Goal: Task Accomplishment & Management: Complete application form

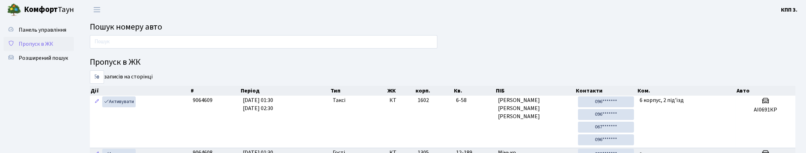
click at [48, 48] on span "Пропуск в ЖК" at bounding box center [36, 44] width 35 height 8
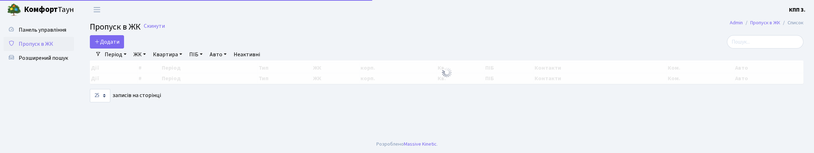
select select "25"
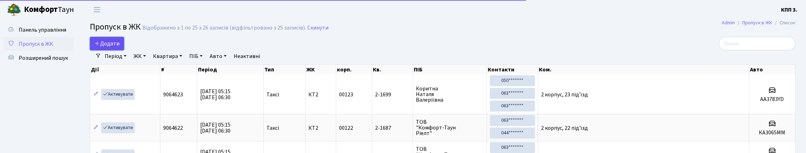
click at [98, 46] on icon at bounding box center [97, 44] width 6 height 6
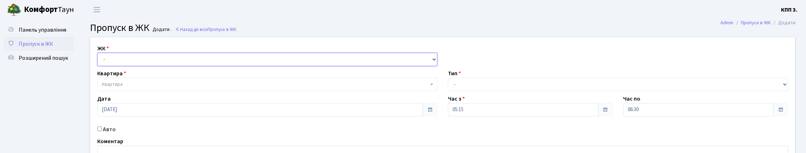
click at [124, 66] on select "- КТ, вул. Регенераторна, 4 КТ2, просп. Соборності, 17 КТ3, вул. Березнева, 16 …" at bounding box center [267, 59] width 340 height 13
select select "271"
click at [99, 61] on select "- КТ, вул. Регенераторна, 4 КТ2, просп. Соборності, 17 КТ3, вул. Березнева, 16 …" at bounding box center [267, 59] width 340 height 13
select select
click at [134, 91] on div "Квартира Квартира" at bounding box center [267, 80] width 351 height 22
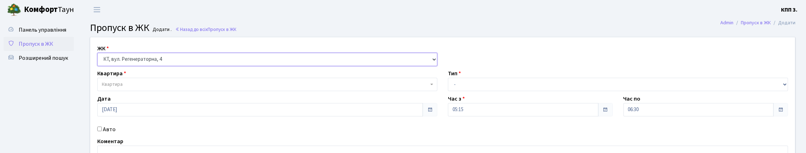
click at [125, 66] on select "- КТ, вул. Регенераторна, 4 КТ2, просп. Соборності, 17 КТ3, вул. Березнева, 16 …" at bounding box center [267, 59] width 340 height 13
select select "295"
click at [99, 61] on select "- КТ, вул. Регенераторна, 4 КТ2, просп. Соборності, 17 КТ3, вул. Березнева, 16 …" at bounding box center [267, 59] width 340 height 13
select select
click at [130, 88] on span "Квартира" at bounding box center [265, 84] width 327 height 7
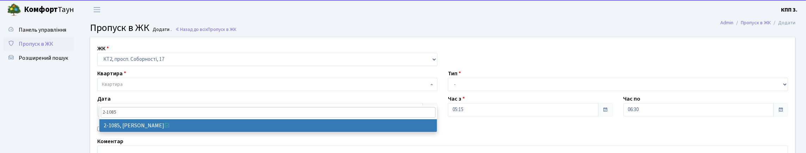
type input "2-1085"
select select "12696"
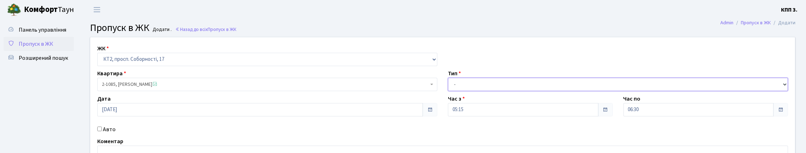
drag, startPoint x: 462, startPoint y: 97, endPoint x: 464, endPoint y: 106, distance: 9.0
click at [462, 91] on select "- Доставка Таксі Гості Сервіс" at bounding box center [618, 84] width 340 height 13
select select "2"
click at [448, 91] on select "- Доставка Таксі Гості Сервіс" at bounding box center [618, 84] width 340 height 13
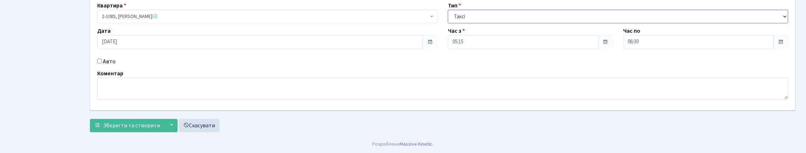
scroll to position [70, 0]
click at [113, 66] on label "Авто" at bounding box center [109, 61] width 13 height 8
click at [102, 63] on input "Авто" at bounding box center [99, 61] width 5 height 5
checkbox input "true"
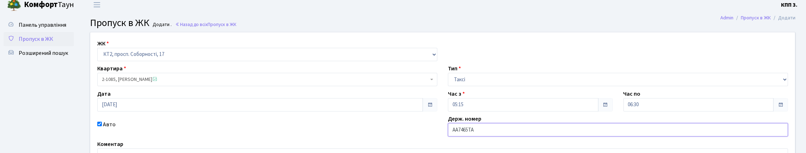
scroll to position [123, 0]
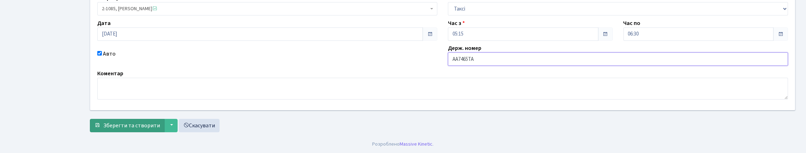
type input "АА7465ТА"
click at [134, 119] on button "Зберегти та створити" at bounding box center [127, 125] width 75 height 13
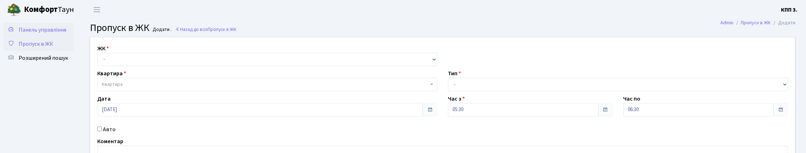
click at [69, 37] on link "Панель управління" at bounding box center [39, 30] width 70 height 14
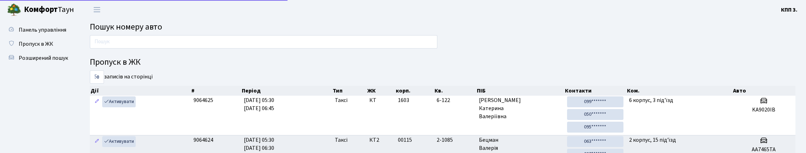
click at [113, 48] on input "text" at bounding box center [264, 41] width 348 height 13
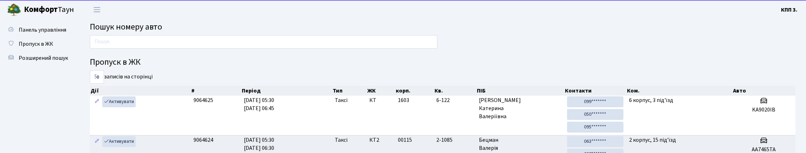
type input "2"
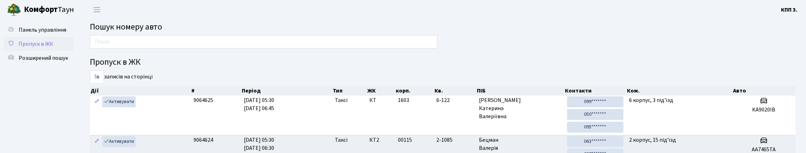
click at [41, 48] on span "Пропуск в ЖК" at bounding box center [36, 44] width 35 height 8
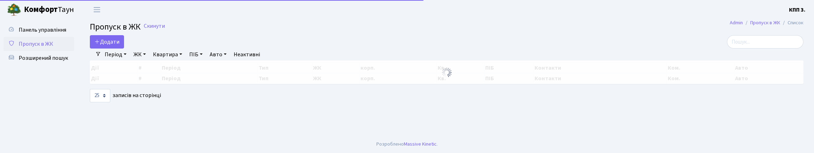
select select "25"
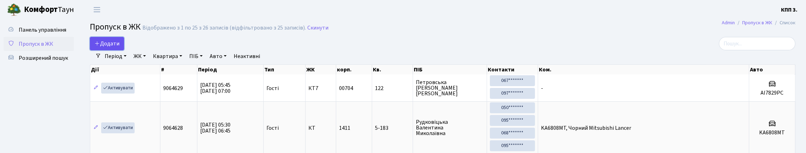
click at [105, 48] on span "Додати" at bounding box center [106, 44] width 25 height 8
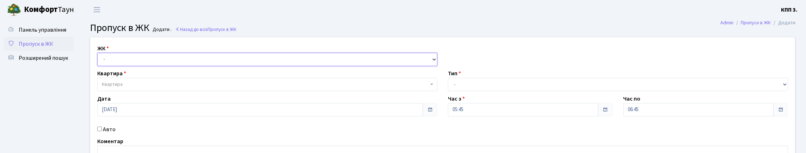
click at [115, 66] on select "- КТ, вул. Регенераторна, 4 КТ2, просп. Соборності, 17 КТ3, вул. Березнева, 16 …" at bounding box center [267, 59] width 340 height 13
select select "295"
click at [99, 61] on select "- КТ, вул. Регенераторна, 4 КТ2, просп. Соборності, 17 КТ3, вул. Березнева, 16 …" at bounding box center [267, 59] width 340 height 13
select select
click at [143, 88] on span "Квартира" at bounding box center [265, 84] width 327 height 7
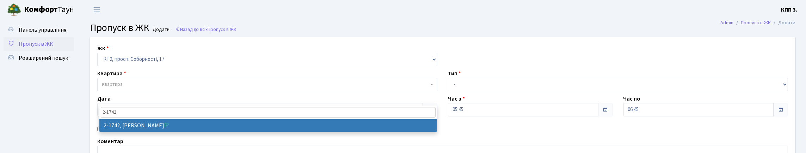
type input "2-1742"
select select "13357"
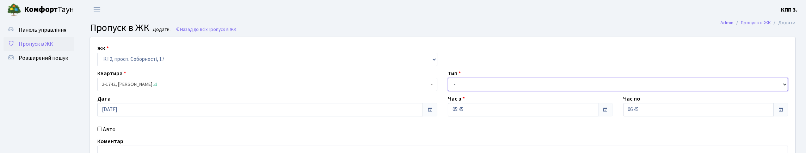
click at [481, 91] on select "- Доставка Таксі Гості Сервіс" at bounding box center [618, 84] width 340 height 13
select select "2"
click at [448, 91] on select "- Доставка Таксі Гості Сервіс" at bounding box center [618, 84] width 340 height 13
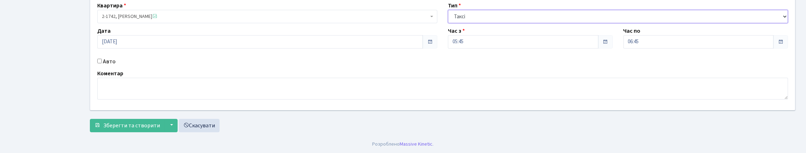
scroll to position [106, 0]
click at [116, 57] on label "Авто" at bounding box center [109, 61] width 13 height 8
click at [102, 59] on input "Авто" at bounding box center [99, 61] width 5 height 5
checkbox input "true"
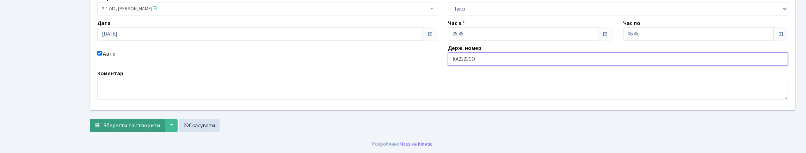
scroll to position [123, 0]
type input "КА2121СО"
click at [123, 126] on span "Зберегти та створити" at bounding box center [131, 126] width 57 height 8
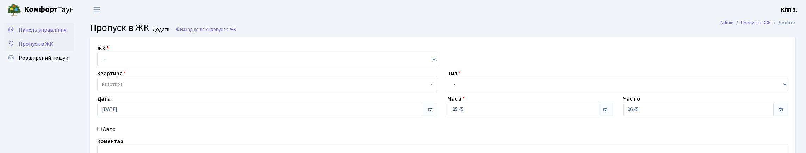
click at [57, 37] on link "Панель управління" at bounding box center [39, 30] width 70 height 14
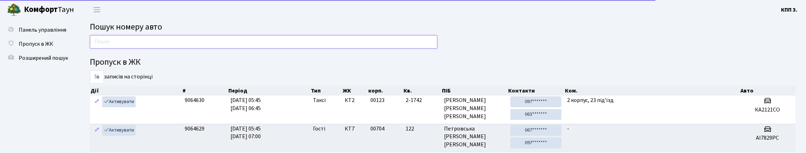
drag, startPoint x: 0, startPoint y: 0, endPoint x: 141, endPoint y: 51, distance: 149.5
click at [141, 49] on input "text" at bounding box center [264, 41] width 348 height 13
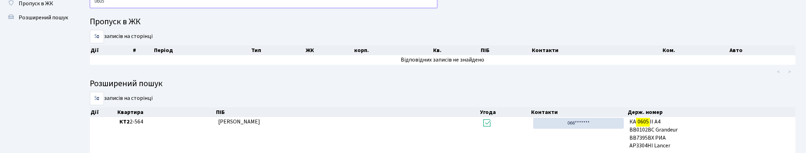
scroll to position [36, 0]
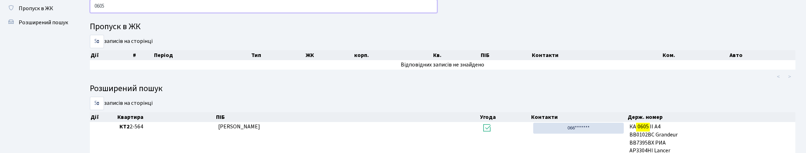
type input "0605"
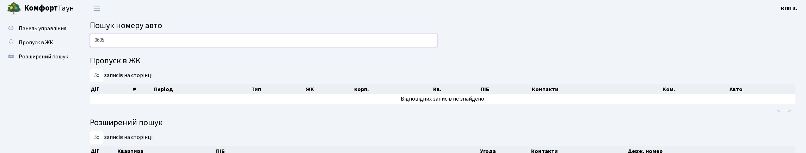
scroll to position [0, 0]
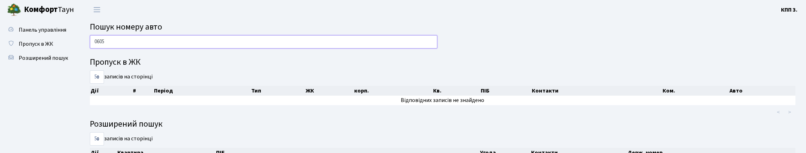
click at [308, 40] on input "0605" at bounding box center [264, 41] width 348 height 13
click at [53, 48] on span "Пропуск в ЖК" at bounding box center [36, 44] width 35 height 8
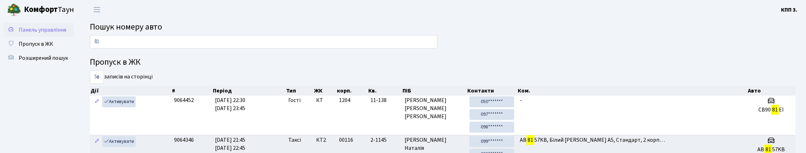
click at [52, 29] on link "Панель управління" at bounding box center [39, 30] width 70 height 14
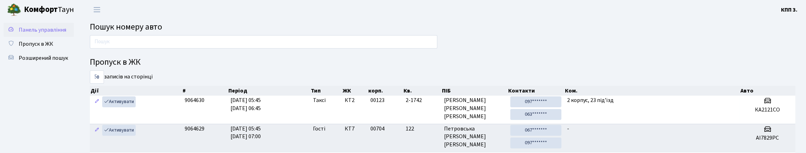
click at [54, 33] on link "Панель управління" at bounding box center [39, 30] width 70 height 14
click at [46, 37] on link "Панель управління" at bounding box center [39, 30] width 70 height 14
click at [41, 34] on span "Панель управління" at bounding box center [43, 30] width 48 height 8
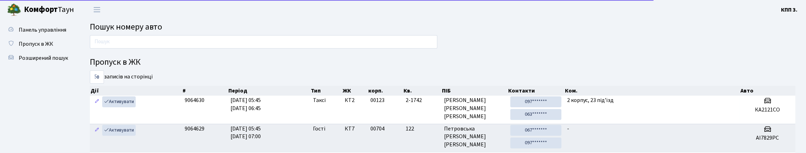
click at [41, 34] on span "Панель управління" at bounding box center [43, 30] width 48 height 8
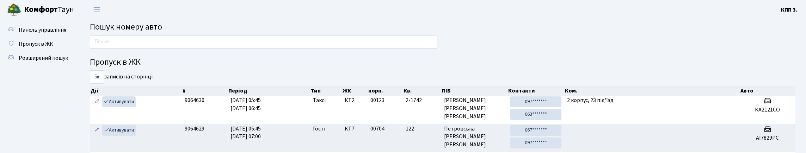
click at [41, 34] on span "Панель управління" at bounding box center [43, 30] width 48 height 8
click at [38, 34] on span "Панель управління" at bounding box center [43, 30] width 48 height 8
click at [35, 34] on span "Панель управління" at bounding box center [43, 30] width 48 height 8
click at [34, 34] on span "Панель управління" at bounding box center [43, 30] width 48 height 8
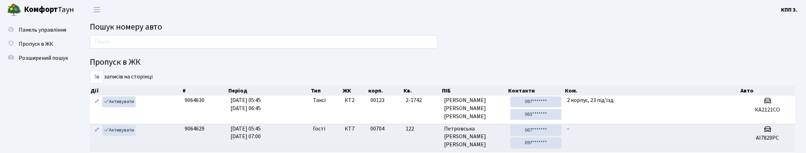
click at [34, 34] on span "Панель управління" at bounding box center [43, 30] width 48 height 8
click at [41, 34] on span "Панель управління" at bounding box center [43, 30] width 48 height 8
click at [33, 34] on span "Панель управління" at bounding box center [43, 30] width 48 height 8
click at [35, 34] on span "Панель управління" at bounding box center [43, 30] width 48 height 8
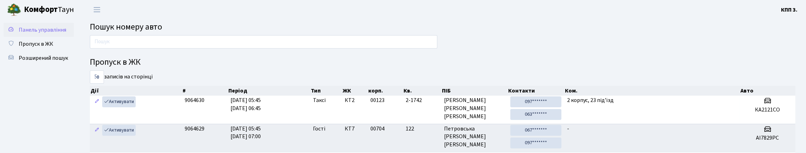
click at [30, 34] on span "Панель управління" at bounding box center [43, 30] width 48 height 8
click at [31, 34] on span "Панель управління" at bounding box center [43, 30] width 48 height 8
click at [45, 33] on span "Панель управління" at bounding box center [43, 30] width 48 height 8
click at [51, 33] on link "Панель управління" at bounding box center [39, 30] width 70 height 14
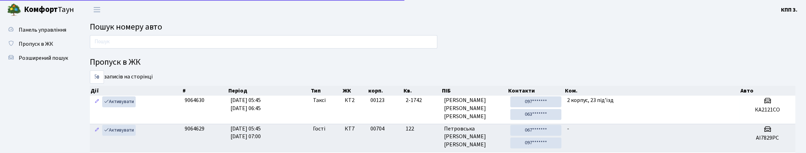
click at [51, 33] on link "Панель управління" at bounding box center [39, 30] width 70 height 14
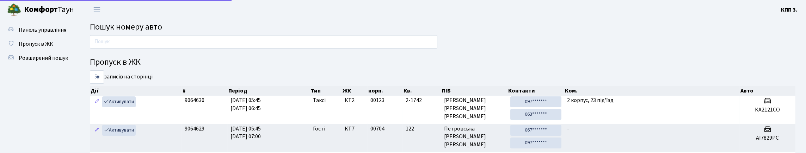
click at [51, 33] on link "Панель управління" at bounding box center [39, 30] width 70 height 14
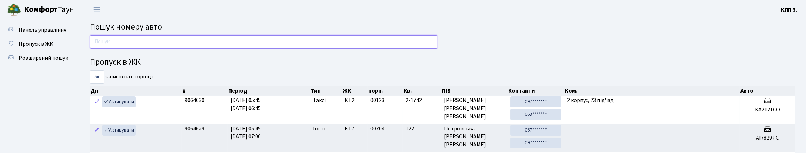
click at [123, 49] on input "text" at bounding box center [264, 41] width 348 height 13
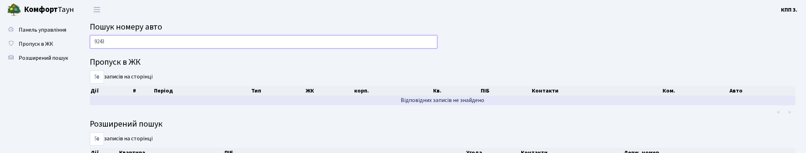
type input "9243"
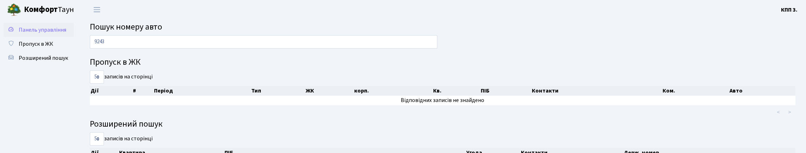
click at [48, 31] on link "Панель управління" at bounding box center [39, 30] width 70 height 14
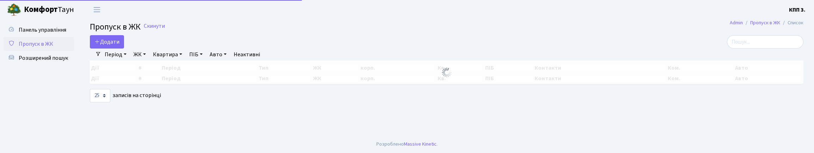
select select "25"
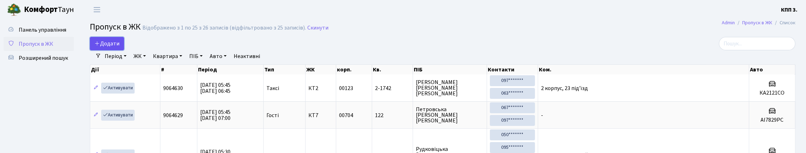
click at [100, 46] on icon at bounding box center [97, 44] width 6 height 6
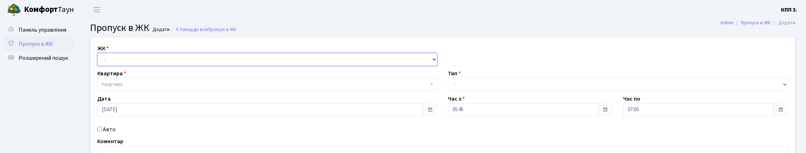
click at [106, 66] on select "- КТ, вул. Регенераторна, 4 КТ2, просп. Соборності, 17 КТ3, вул. Березнева, 16 …" at bounding box center [267, 59] width 340 height 13
select select "295"
click at [99, 61] on select "- КТ, вул. Регенераторна, 4 КТ2, просп. Соборності, 17 КТ3, вул. Березнева, 16 …" at bounding box center [267, 59] width 340 height 13
select select
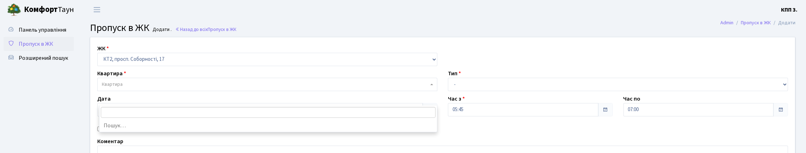
click at [111, 88] on span "Квартира" at bounding box center [112, 84] width 21 height 7
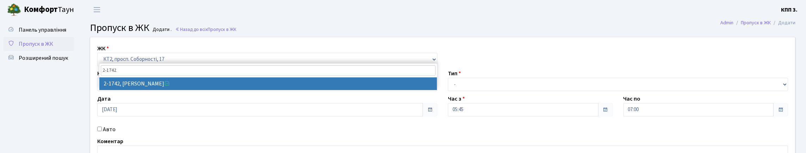
type input "2-1742"
select select "13357"
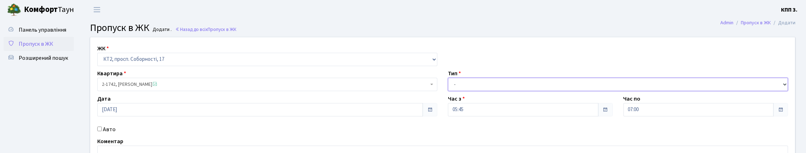
click at [471, 91] on select "- Доставка Таксі Гості Сервіс" at bounding box center [618, 84] width 340 height 13
select select "2"
click at [448, 91] on select "- Доставка Таксі Гості Сервіс" at bounding box center [618, 84] width 340 height 13
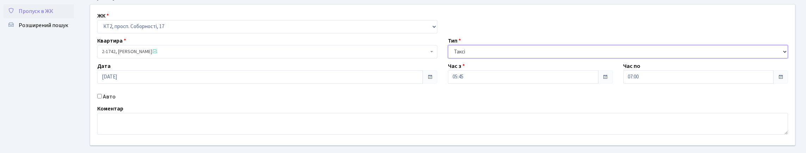
scroll to position [70, 0]
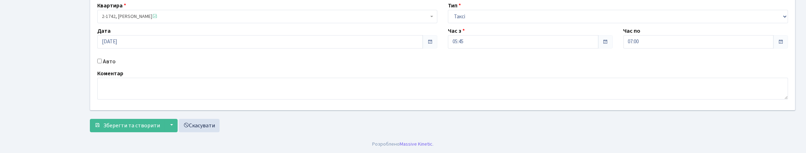
click at [113, 66] on label "Авто" at bounding box center [109, 61] width 13 height 8
click at [102, 63] on input "Авто" at bounding box center [99, 61] width 5 height 5
checkbox input "true"
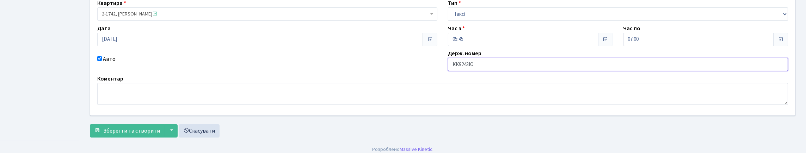
type input "КК9243ІО"
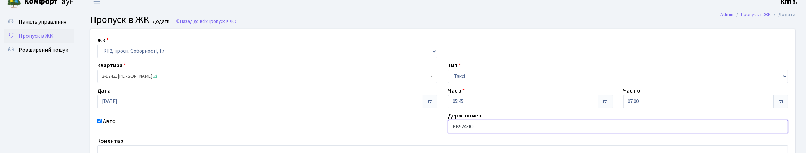
scroll to position [0, 0]
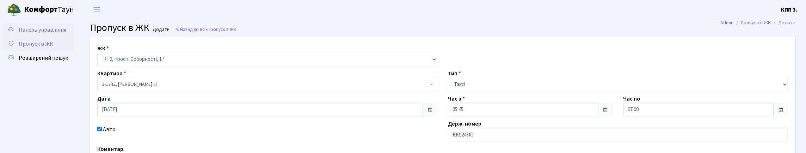
click at [49, 28] on link "Панель управління" at bounding box center [39, 30] width 70 height 14
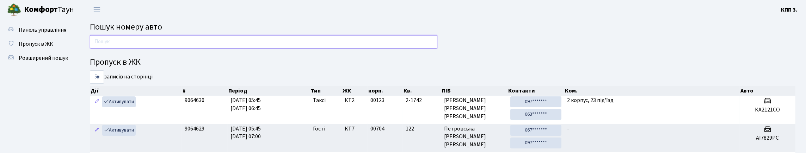
click at [149, 48] on input "text" at bounding box center [264, 41] width 348 height 13
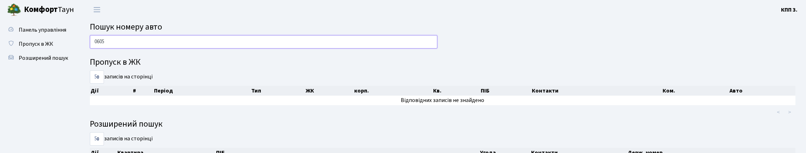
type input "0605"
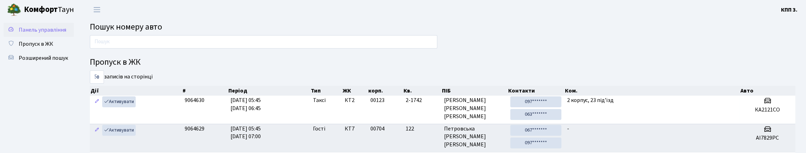
click at [52, 37] on link "Панель управління" at bounding box center [39, 30] width 70 height 14
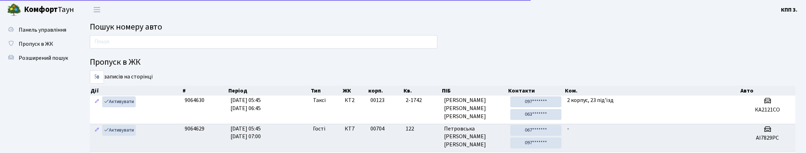
click at [52, 37] on link "Панель управління" at bounding box center [39, 30] width 70 height 14
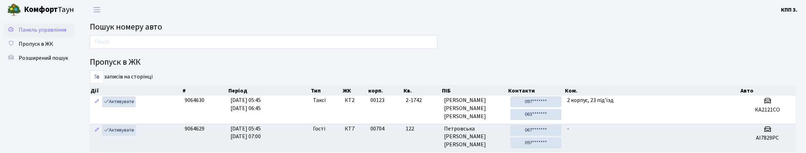
click at [27, 34] on span "Панель управління" at bounding box center [43, 30] width 48 height 8
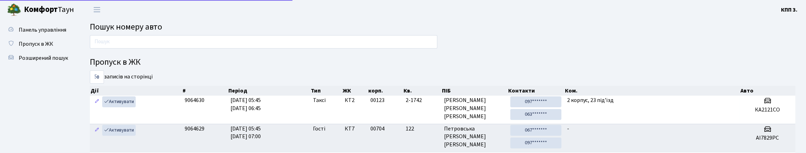
click at [27, 34] on span "Панель управління" at bounding box center [43, 30] width 48 height 8
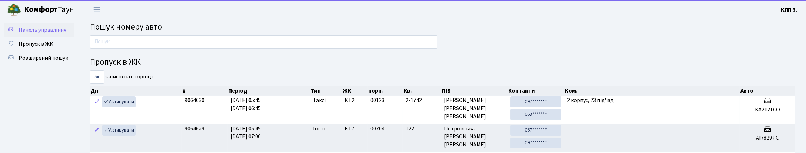
click at [23, 34] on span "Панель управління" at bounding box center [43, 30] width 48 height 8
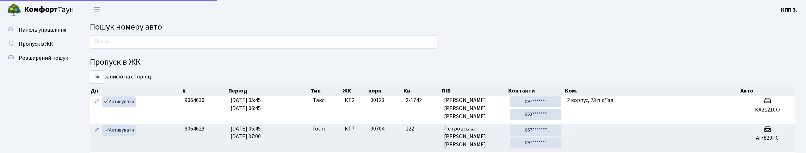
click at [22, 34] on span "Панель управління" at bounding box center [43, 30] width 48 height 8
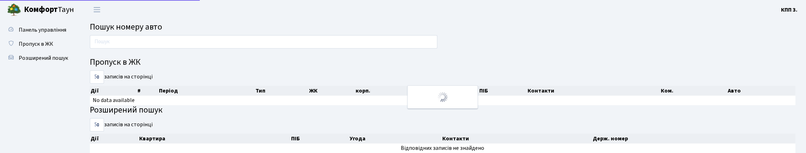
click at [22, 34] on span "Панель управління" at bounding box center [43, 30] width 48 height 8
click at [20, 34] on span "Панель управління" at bounding box center [43, 30] width 48 height 8
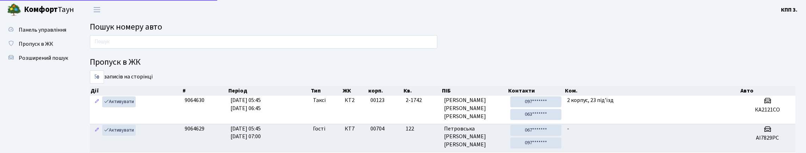
click at [20, 34] on span "Панель управління" at bounding box center [43, 30] width 48 height 8
click at [152, 49] on input "text" at bounding box center [264, 41] width 348 height 13
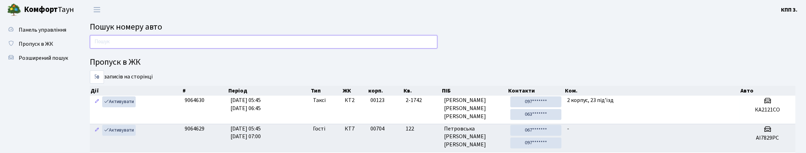
click at [187, 48] on input "text" at bounding box center [264, 41] width 348 height 13
click at [53, 48] on span "Пропуск в ЖК" at bounding box center [36, 44] width 35 height 8
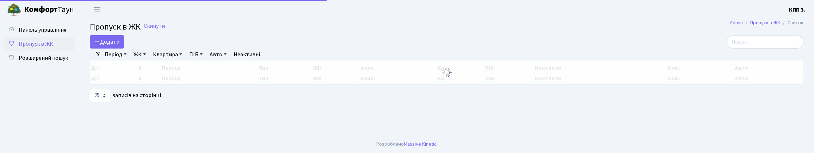
select select "25"
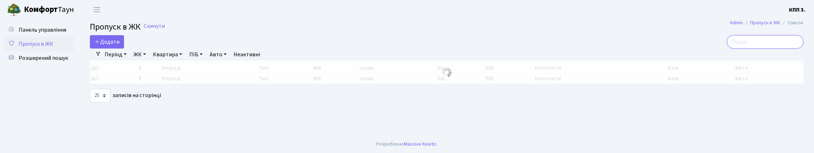
drag, startPoint x: 721, startPoint y: 57, endPoint x: 728, endPoint y: 51, distance: 9.5
click at [727, 49] on input "search" at bounding box center [765, 41] width 76 height 13
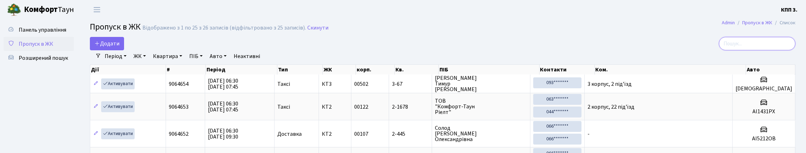
click at [728, 50] on input "search" at bounding box center [757, 43] width 76 height 13
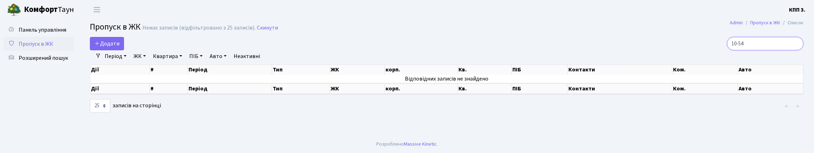
type input "10-54"
click at [115, 62] on link "Період" at bounding box center [115, 56] width 27 height 12
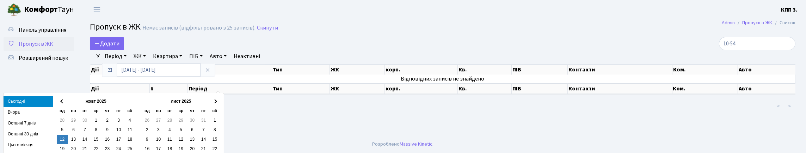
click at [29, 110] on li "Вчора" at bounding box center [28, 112] width 49 height 11
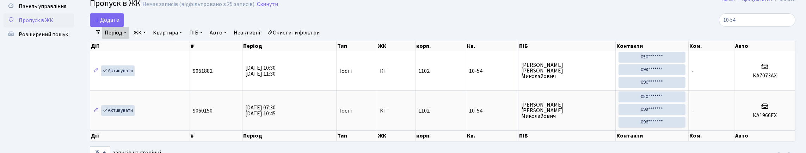
scroll to position [13, 0]
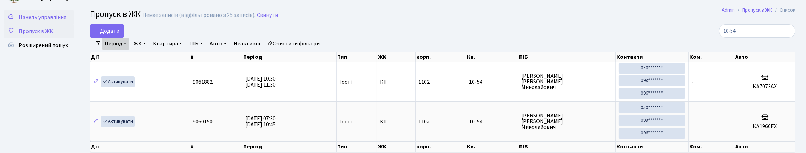
click at [49, 24] on link "Панель управління" at bounding box center [39, 17] width 70 height 14
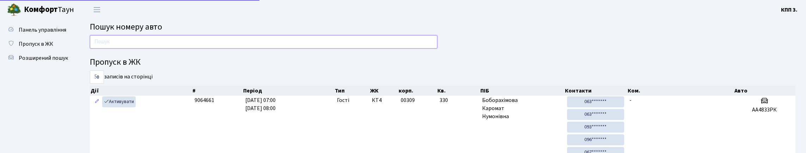
click at [98, 49] on input "text" at bounding box center [264, 41] width 348 height 13
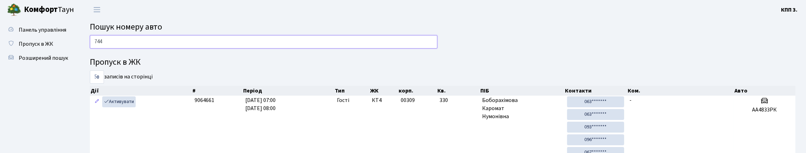
type input "7446"
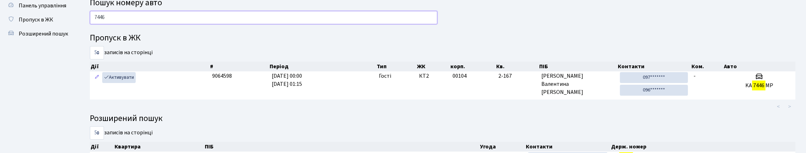
scroll to position [35, 0]
